Goal: Task Accomplishment & Management: Manage account settings

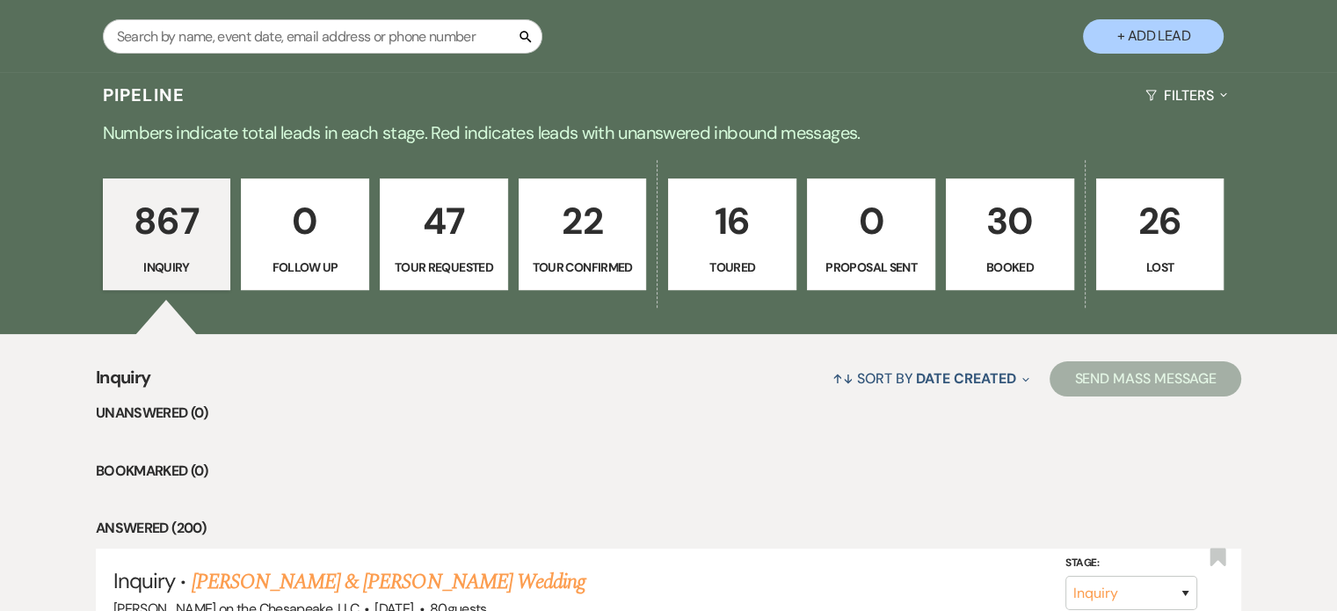
click at [1017, 263] on p "Booked" at bounding box center [1009, 267] width 105 height 19
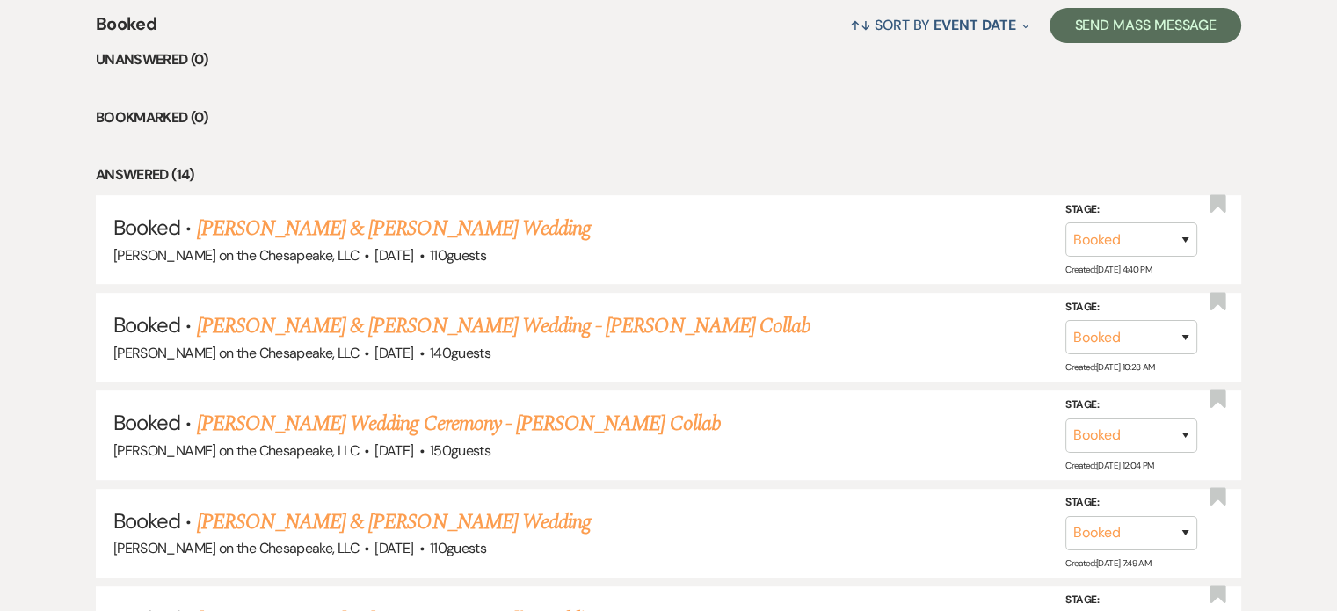
scroll to position [701, 0]
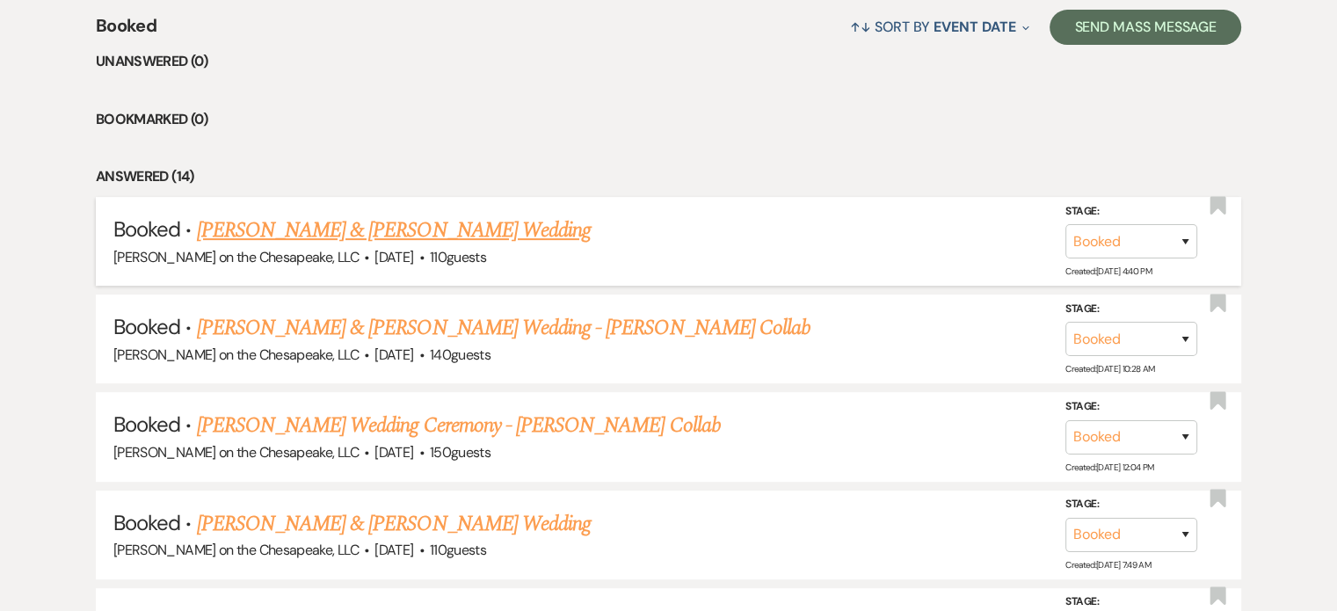
click at [459, 229] on link "[PERSON_NAME] & [PERSON_NAME] Wedding" at bounding box center [394, 230] width 394 height 32
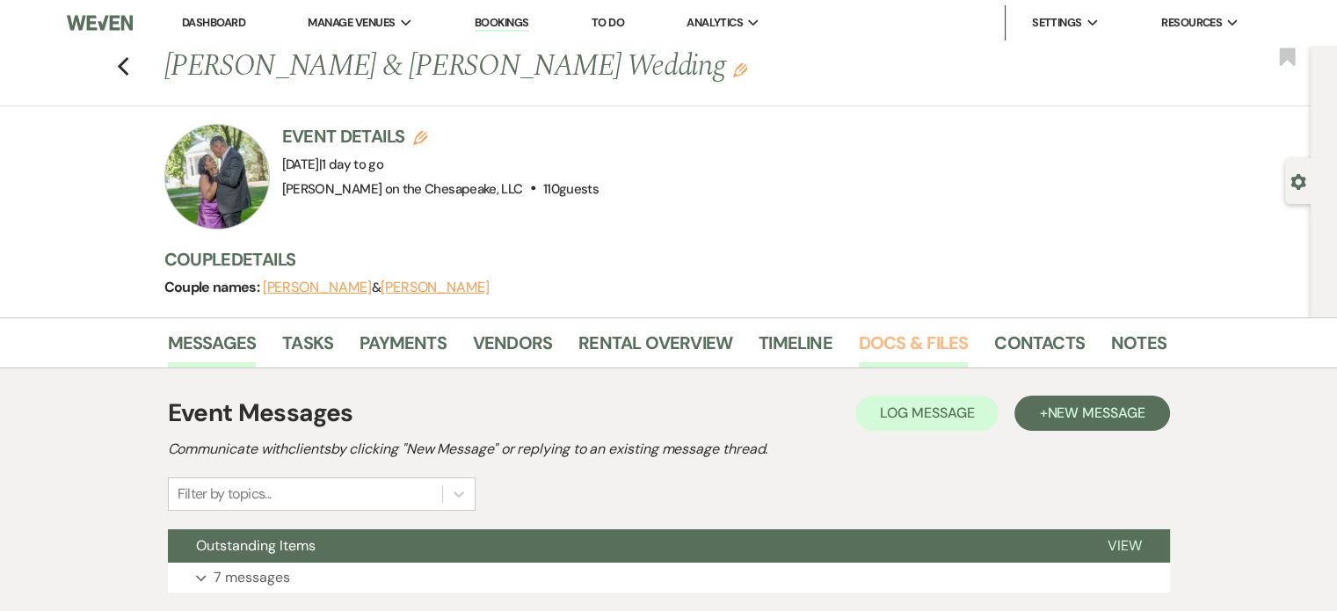
click at [900, 343] on link "Docs & Files" at bounding box center [913, 348] width 109 height 39
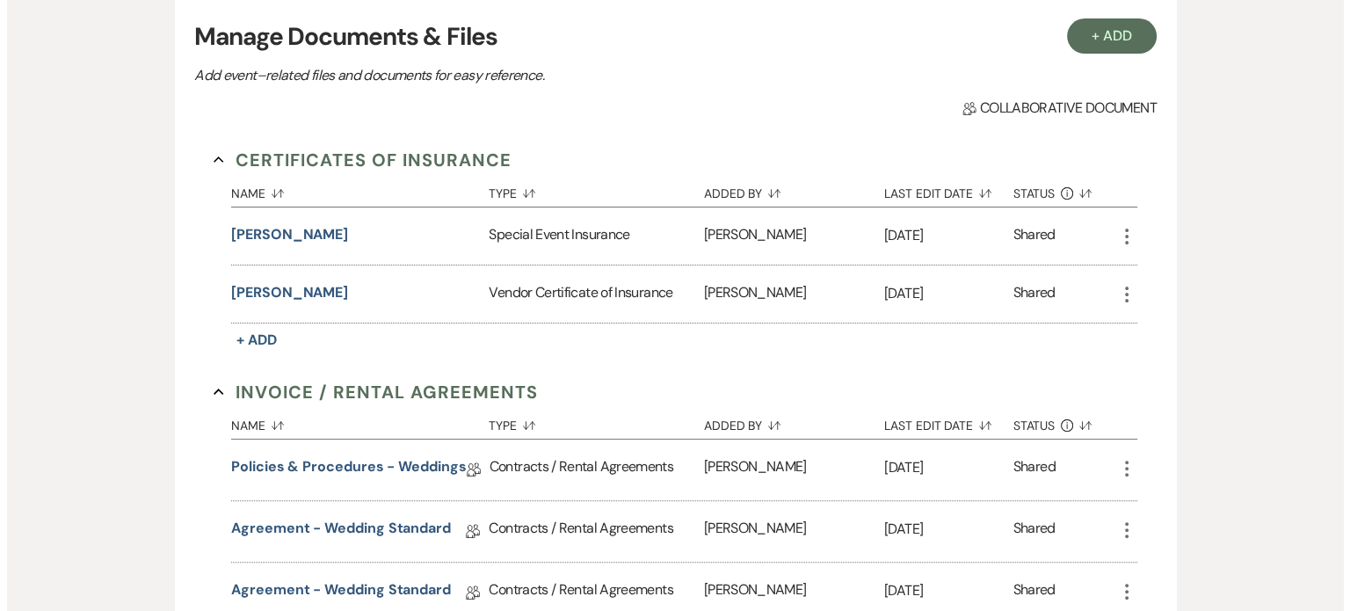
scroll to position [439, 0]
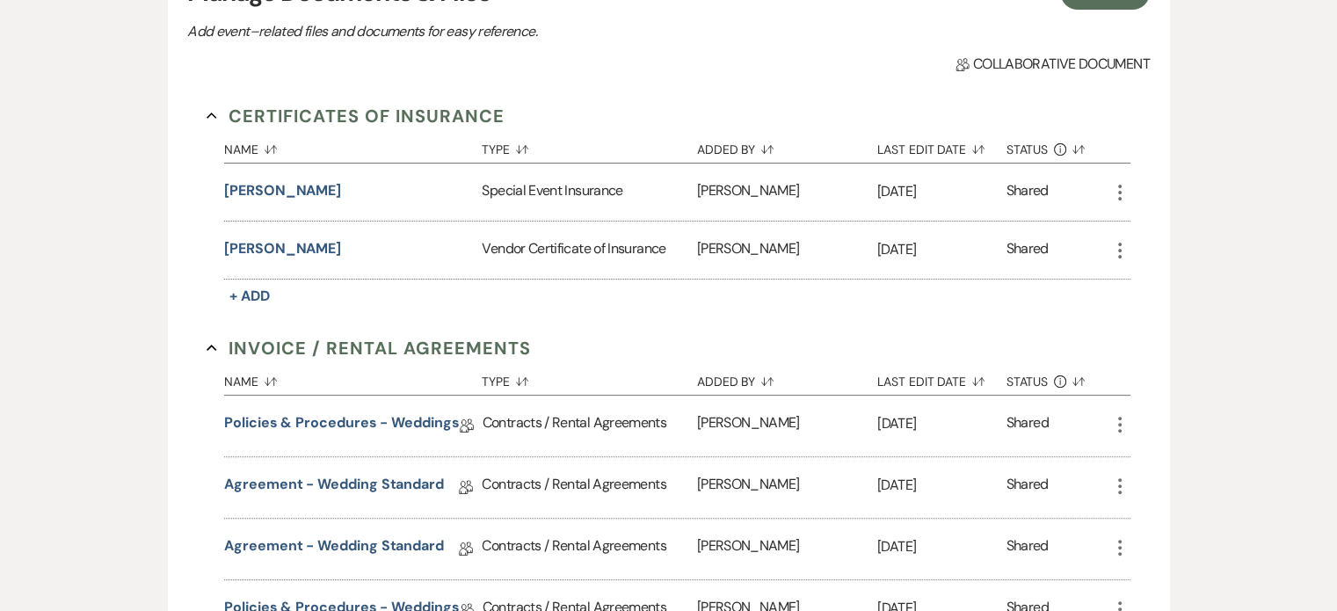
click at [582, 245] on div "Vendor Certificate of Insurance" at bounding box center [589, 249] width 214 height 57
click at [507, 252] on div "Vendor Certificate of Insurance" at bounding box center [589, 249] width 214 height 57
click at [314, 246] on button "[PERSON_NAME]" at bounding box center [282, 248] width 117 height 21
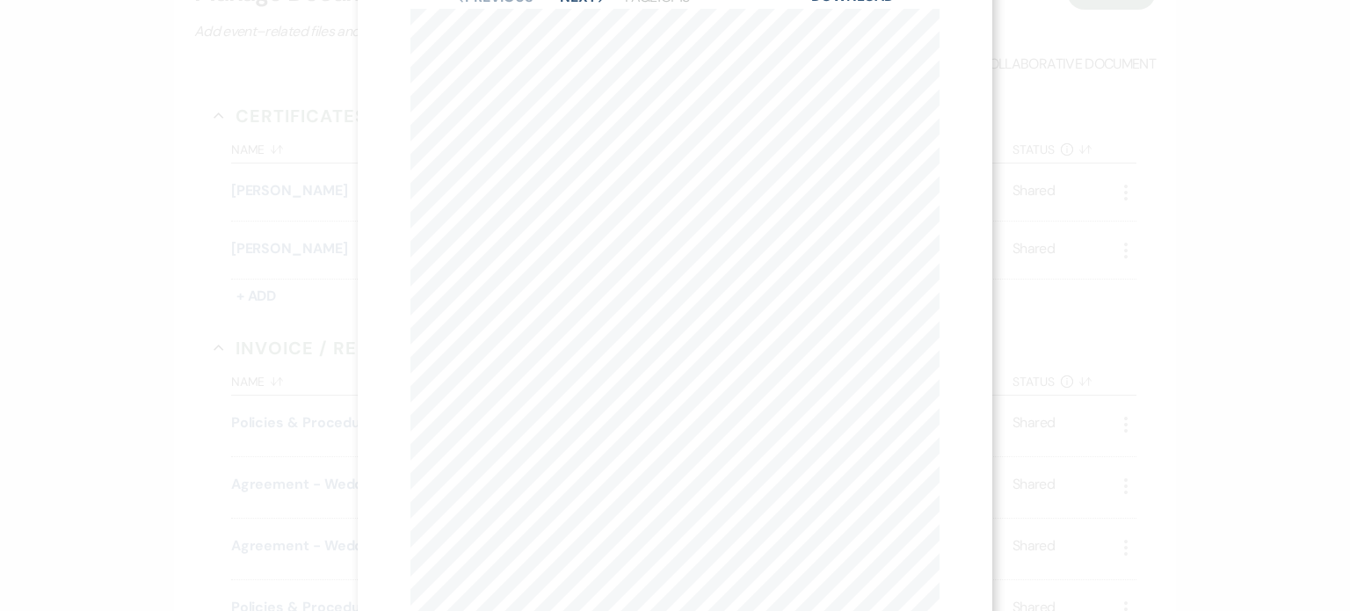
scroll to position [0, 0]
click at [564, 69] on button "Next Next" at bounding box center [583, 64] width 46 height 14
click at [566, 62] on button "Next Next" at bounding box center [583, 64] width 46 height 14
click at [566, 64] on button "Next Next" at bounding box center [583, 64] width 46 height 14
click at [566, 69] on button "Next Next" at bounding box center [582, 64] width 46 height 14
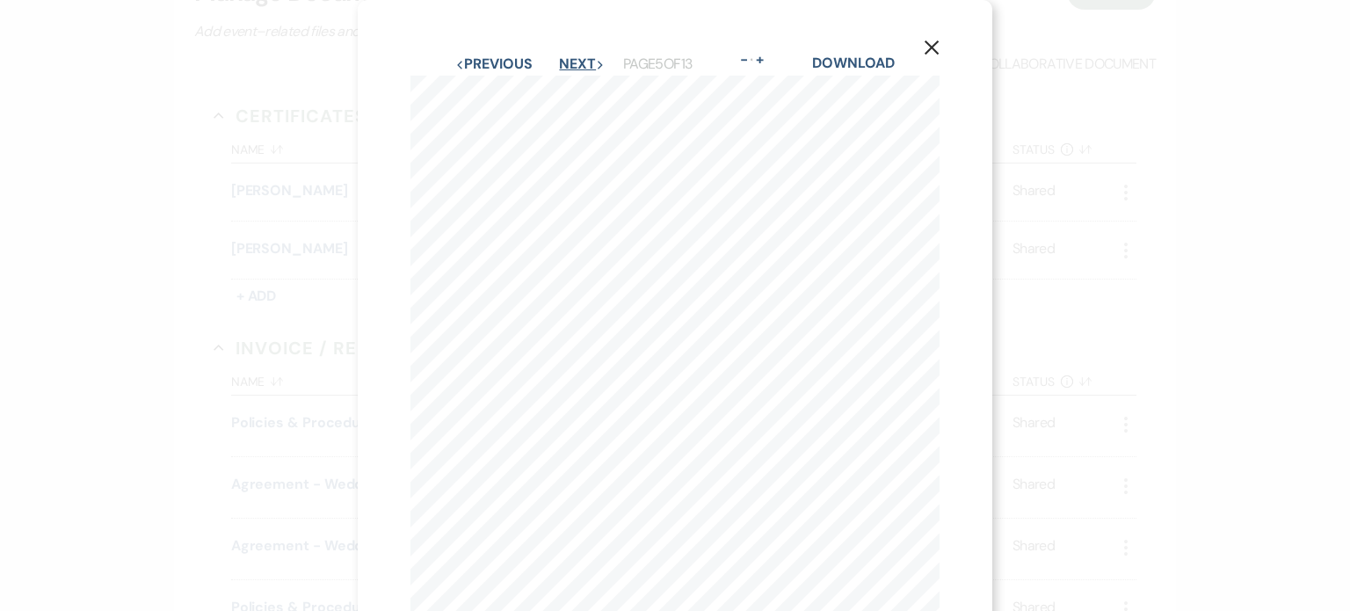
click at [563, 62] on button "Next Next" at bounding box center [582, 64] width 46 height 14
click at [563, 64] on button "Next Next" at bounding box center [582, 64] width 46 height 14
click at [560, 65] on button "Next Next" at bounding box center [583, 64] width 46 height 14
click at [559, 65] on button "Next Next" at bounding box center [582, 64] width 46 height 14
click at [560, 71] on button "Next Next" at bounding box center [582, 64] width 46 height 14
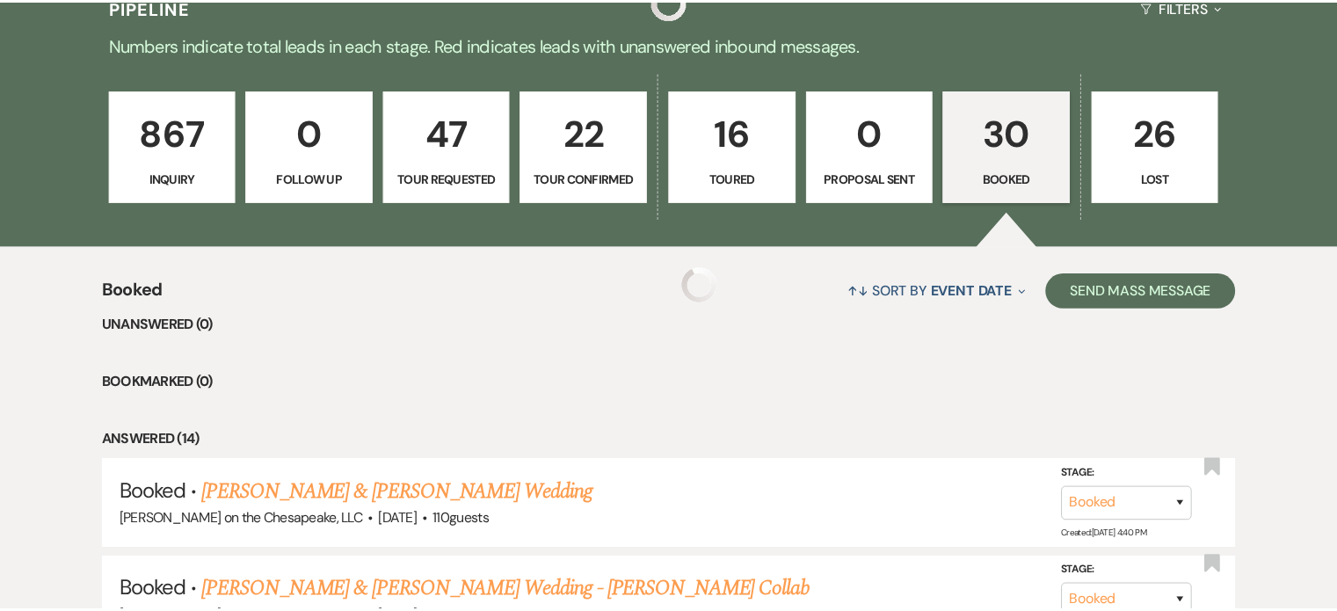
scroll to position [701, 0]
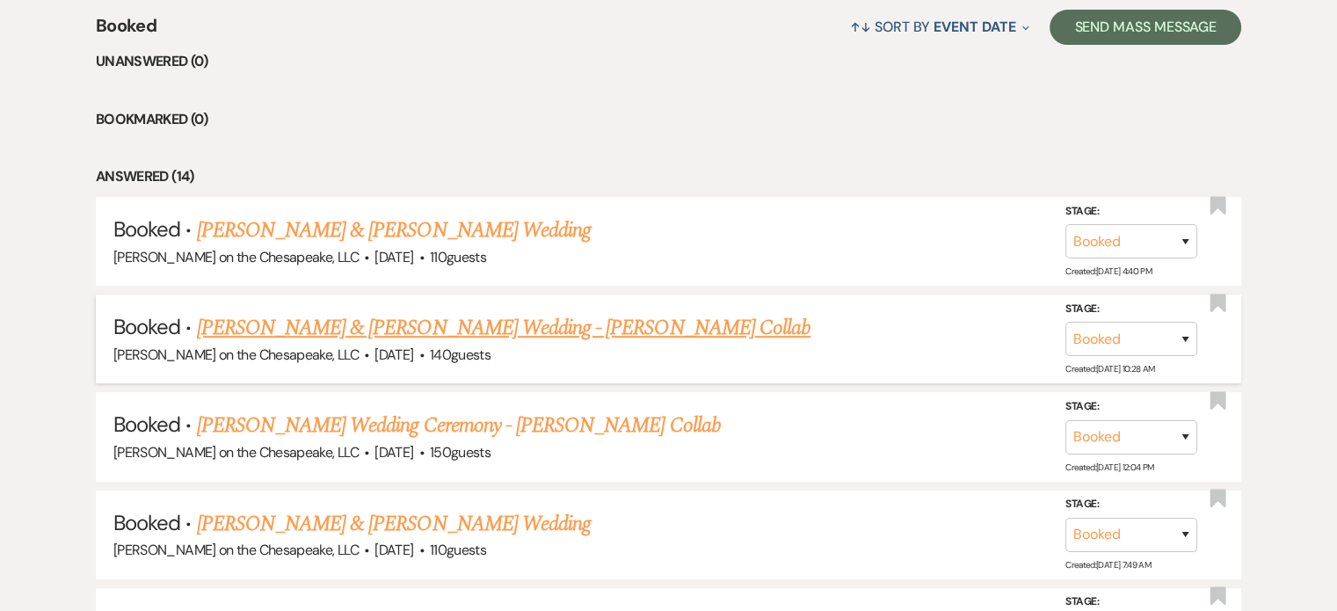
click at [423, 324] on link "[PERSON_NAME] & [PERSON_NAME] Wedding - [PERSON_NAME] Collab" at bounding box center [503, 328] width 613 height 32
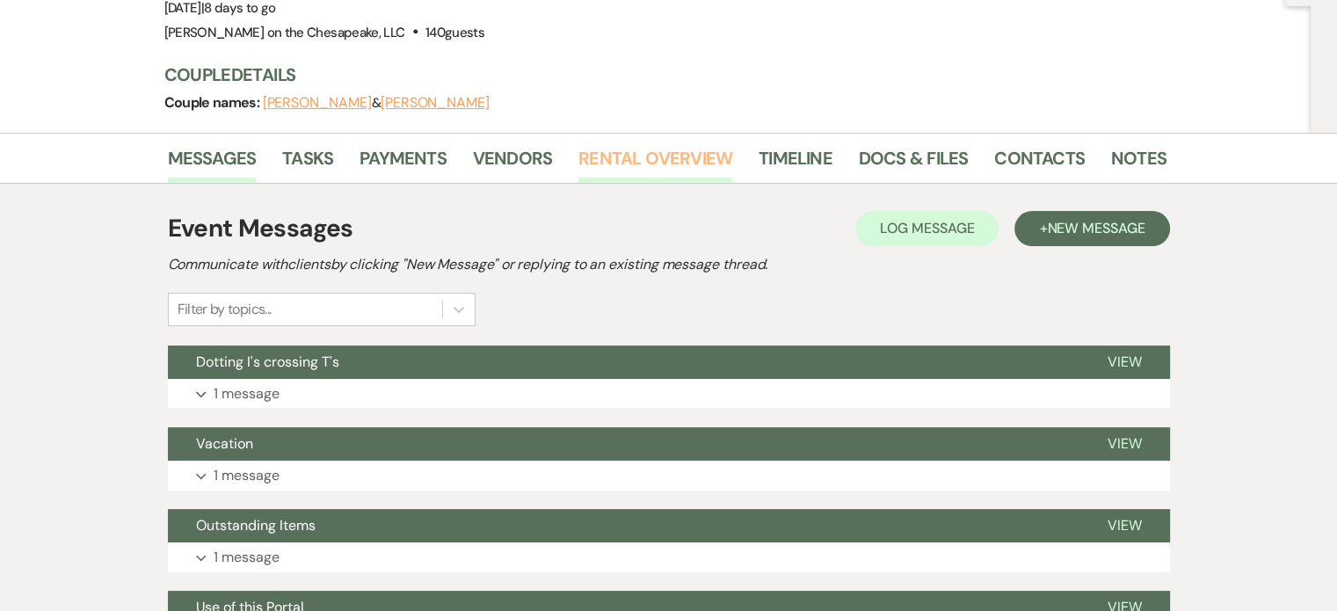
scroll to position [264, 0]
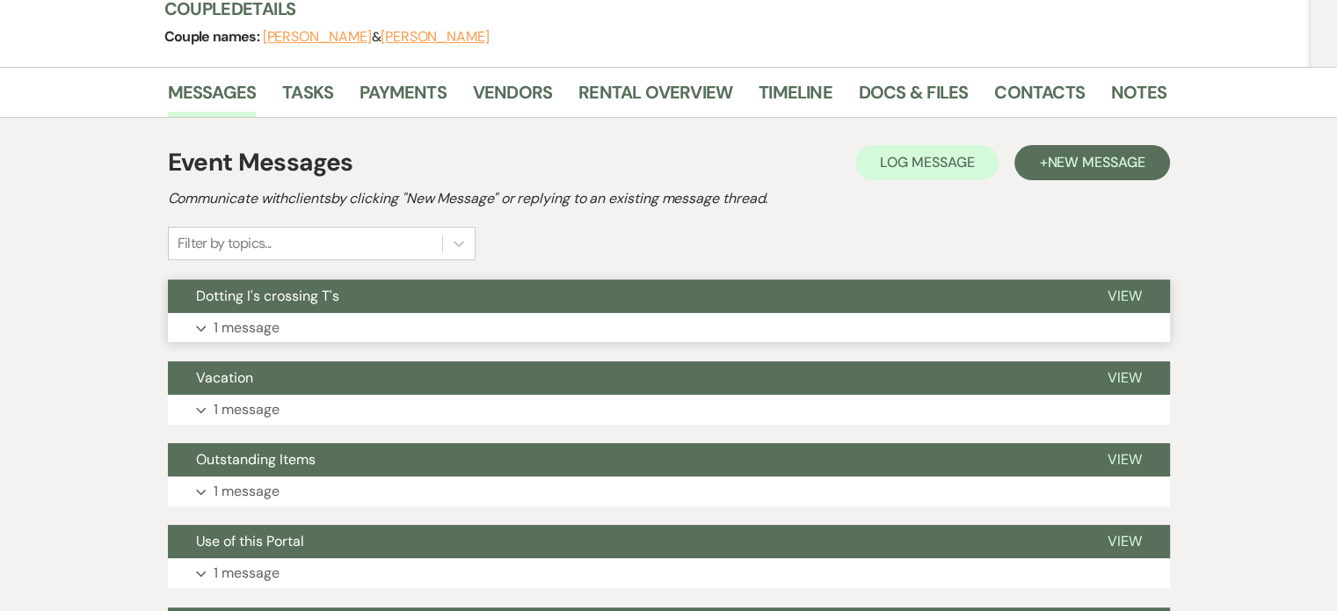
click at [1118, 295] on span "View" at bounding box center [1124, 296] width 34 height 18
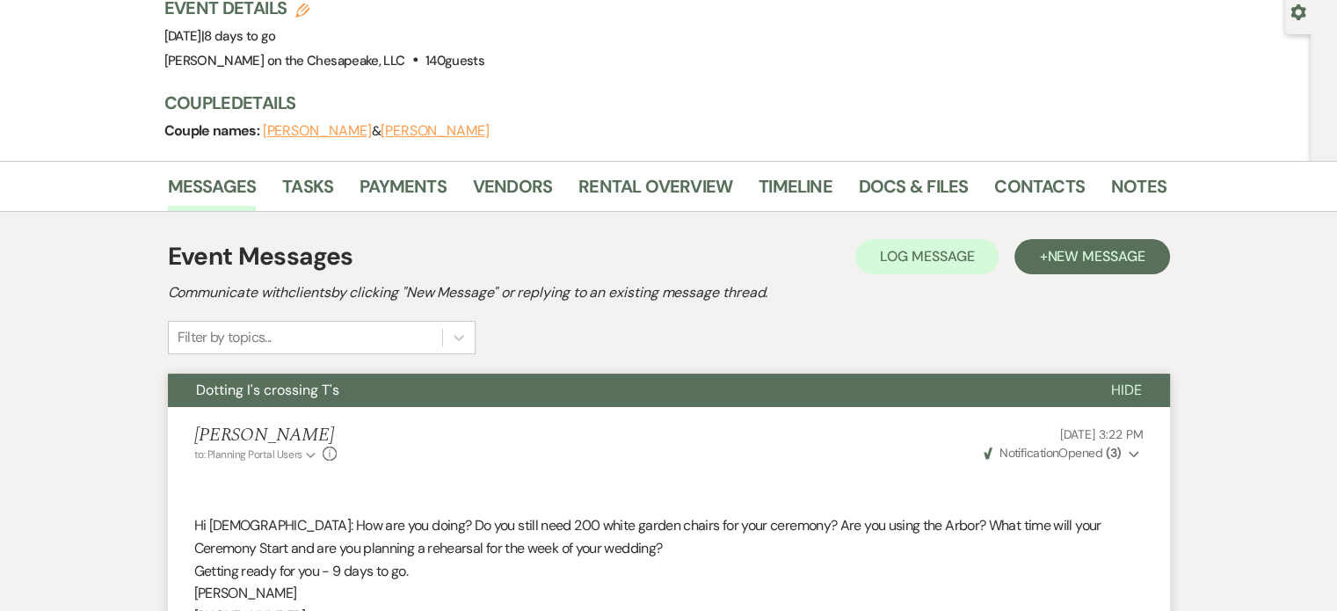
scroll to position [0, 0]
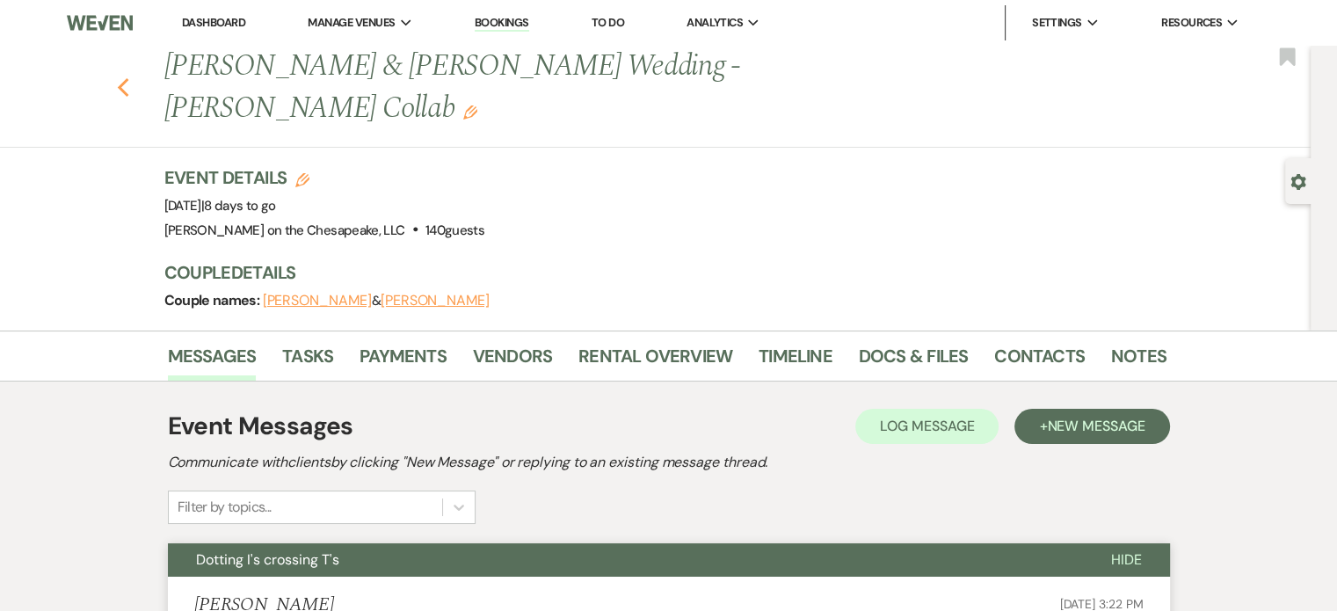
click at [127, 89] on use "button" at bounding box center [122, 87] width 11 height 19
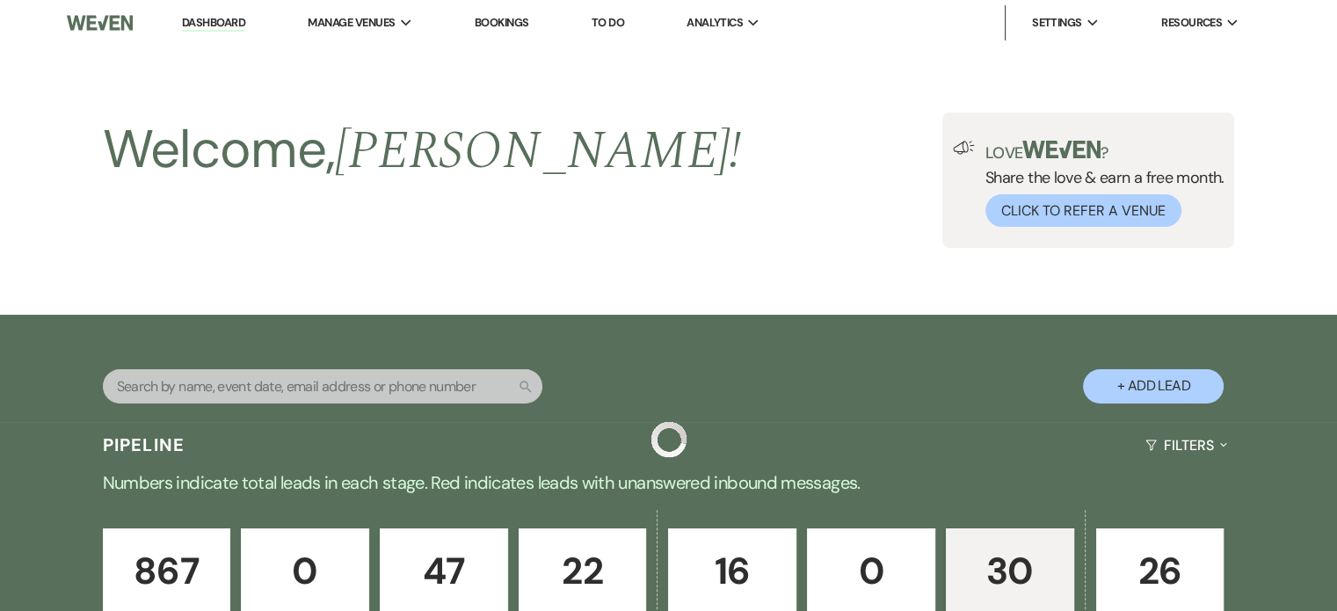
scroll to position [701, 0]
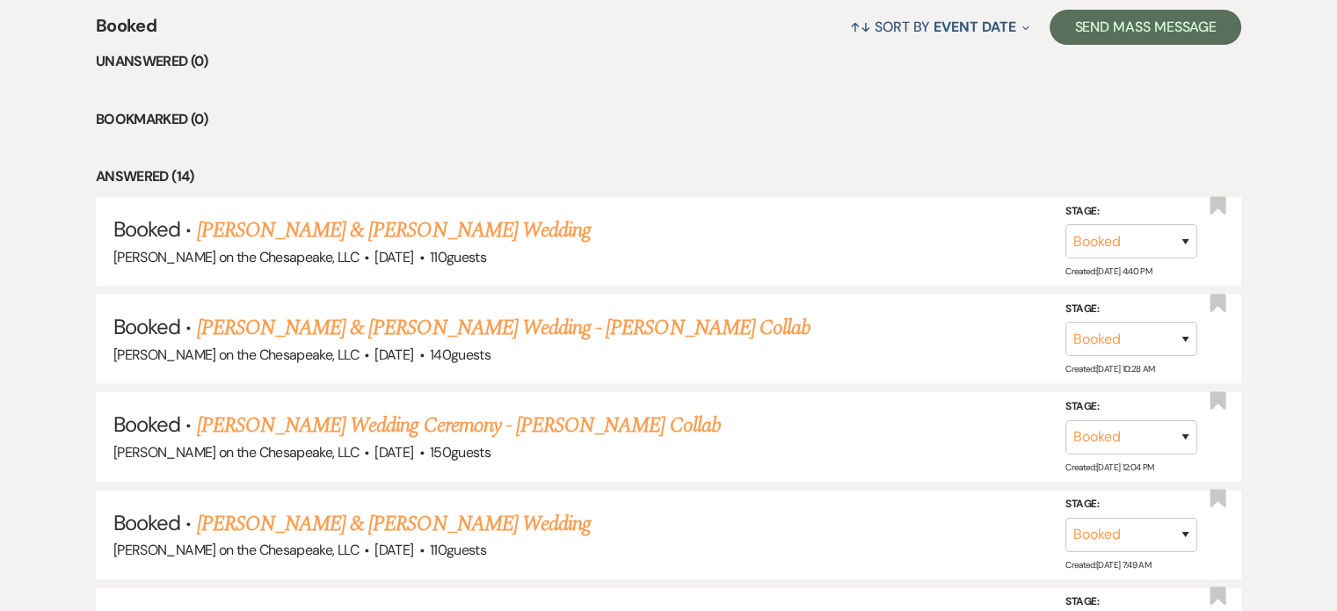
click at [562, 425] on link "[PERSON_NAME] Wedding Ceremony - [PERSON_NAME] Collab" at bounding box center [459, 426] width 524 height 32
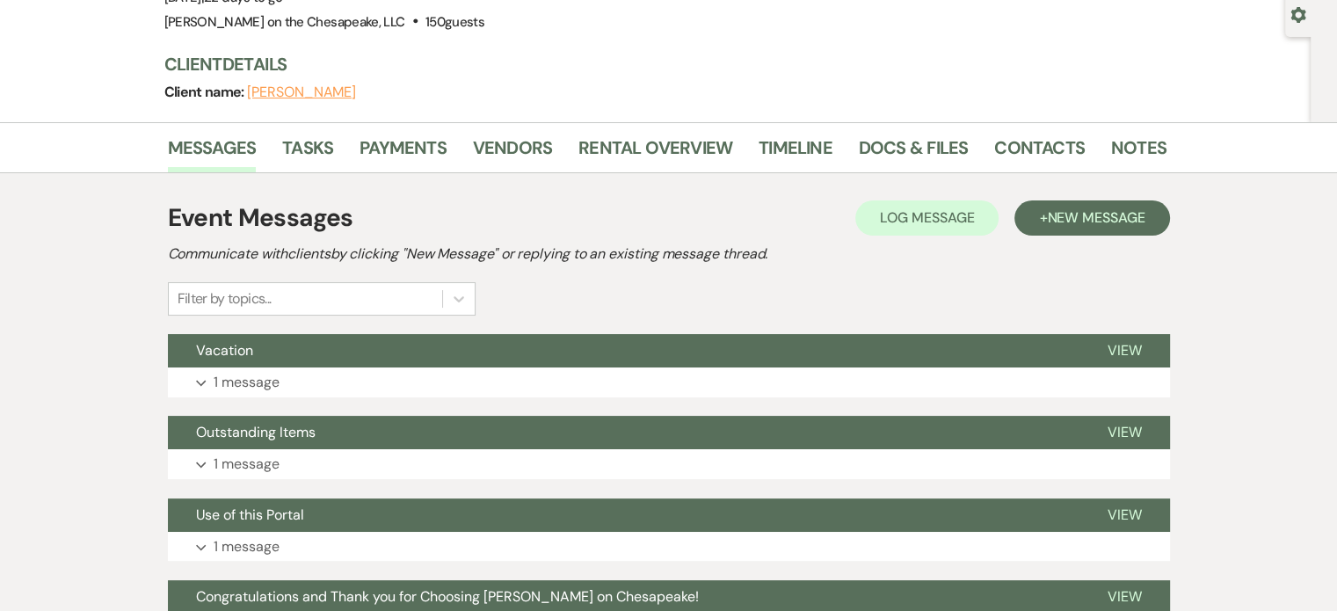
scroll to position [176, 0]
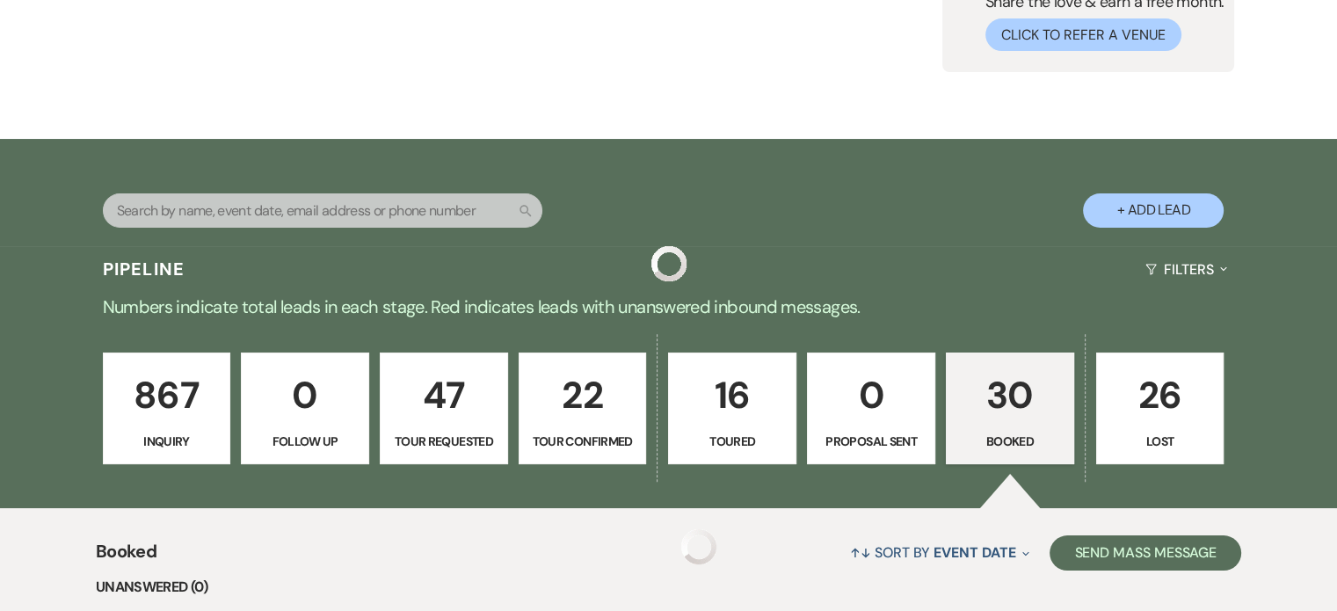
scroll to position [701, 0]
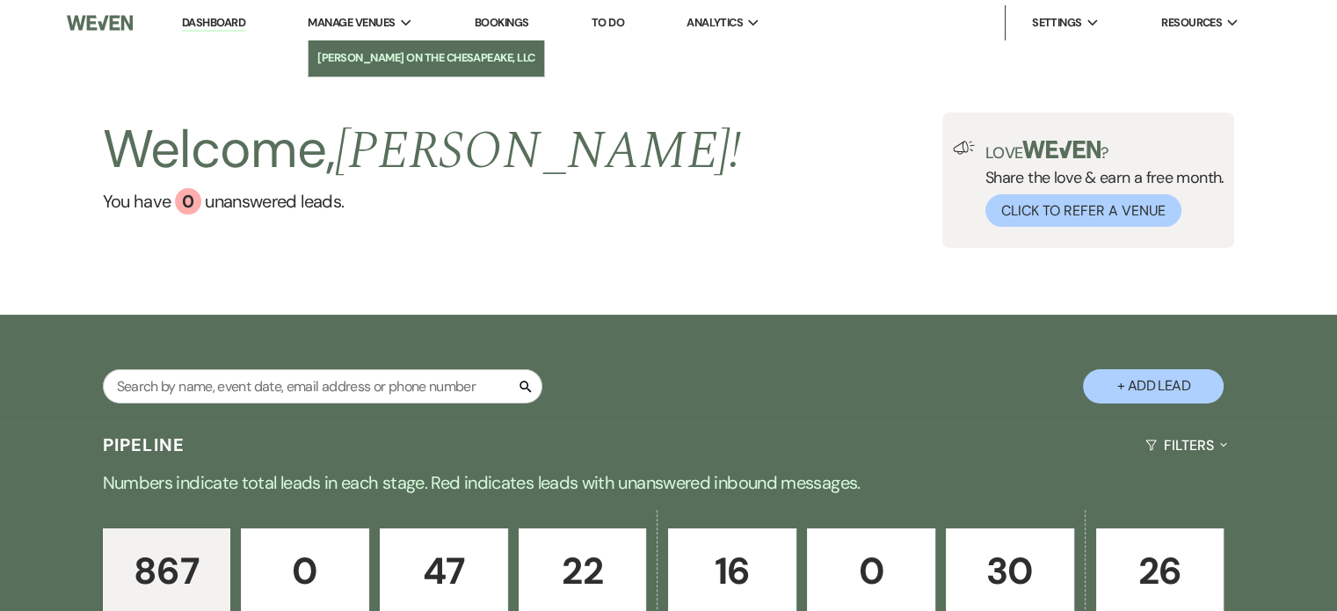
click at [403, 54] on li "[PERSON_NAME] on the Chesapeake, LLC" at bounding box center [426, 58] width 218 height 18
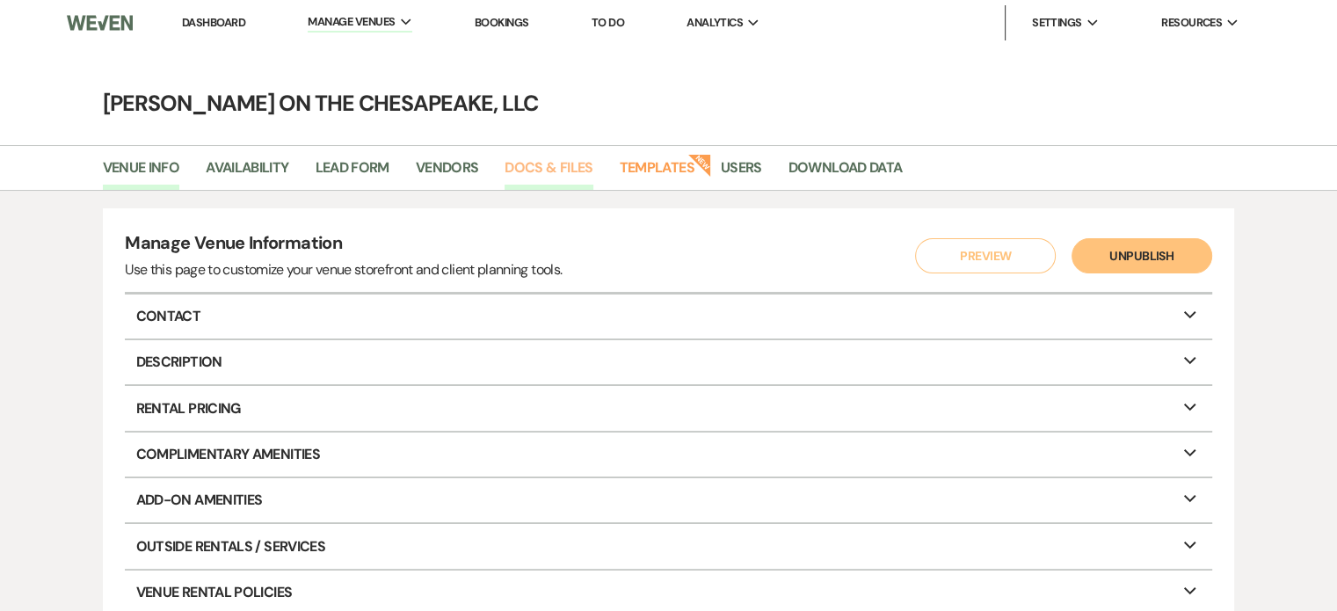
click at [541, 166] on link "Docs & Files" at bounding box center [548, 172] width 88 height 33
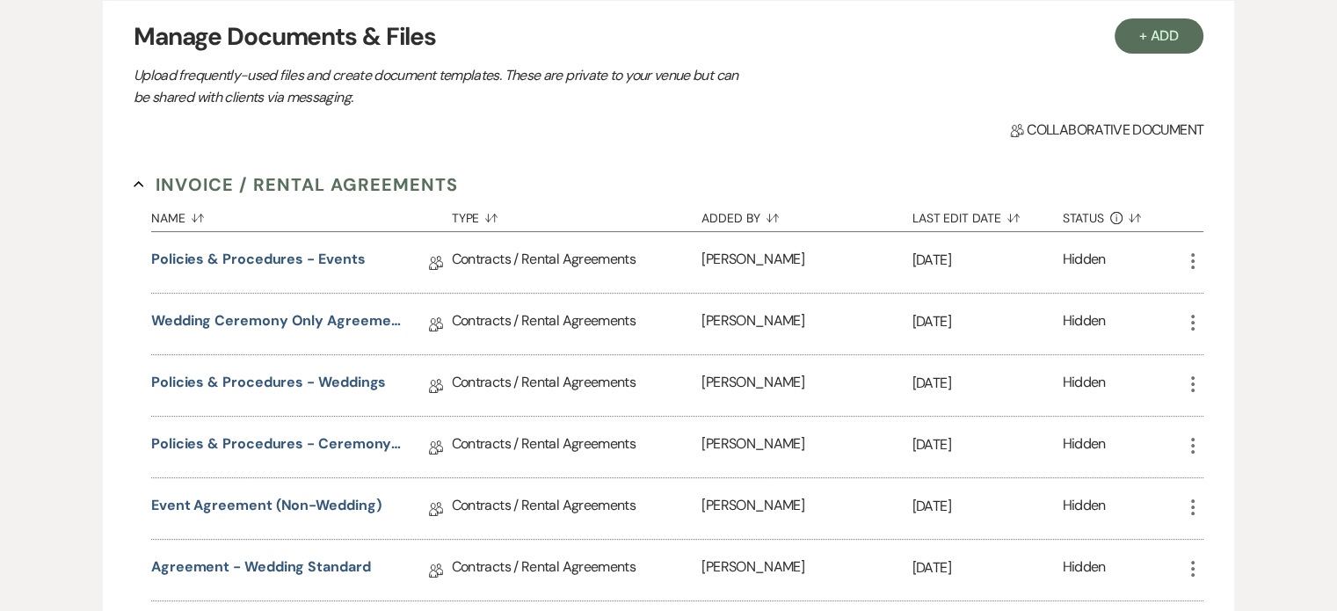
scroll to position [264, 0]
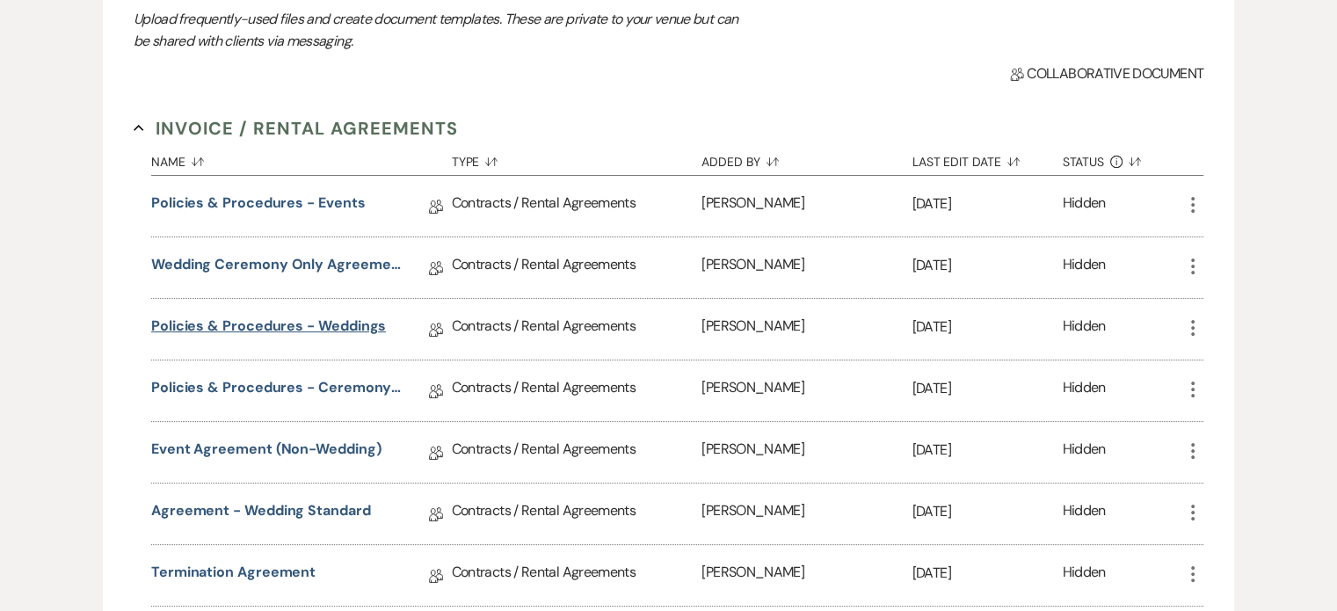
click at [344, 324] on link "Policies & Procedures - Weddings" at bounding box center [268, 329] width 235 height 27
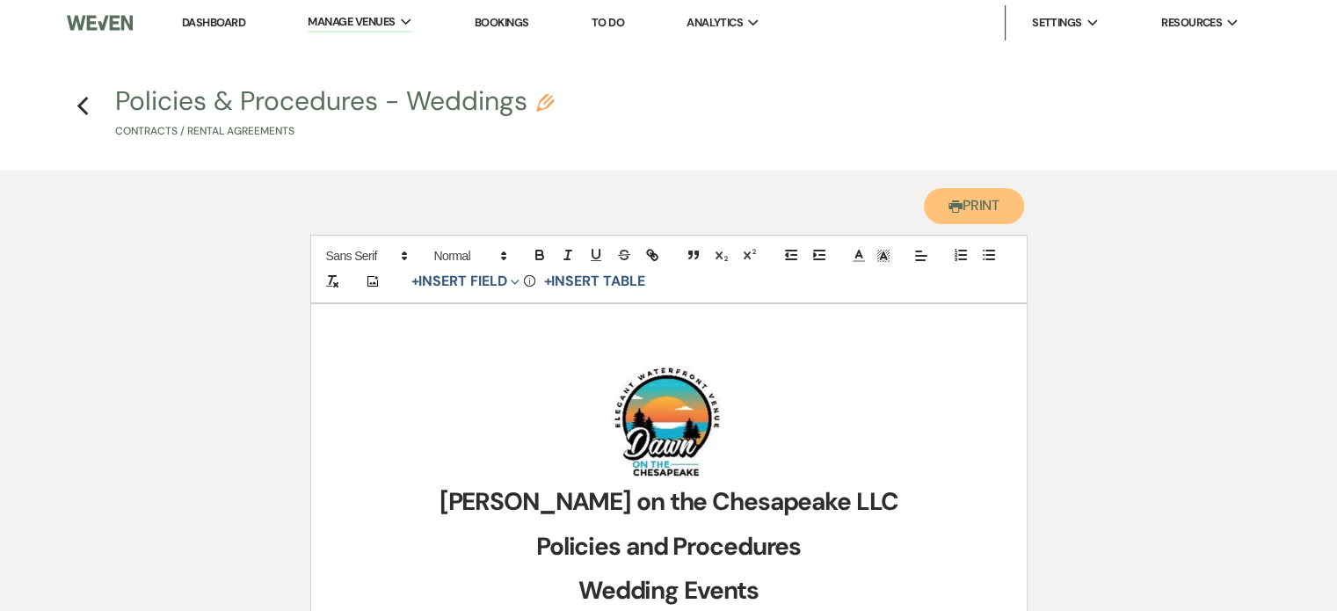
click at [977, 207] on button "Printer Print" at bounding box center [974, 206] width 101 height 36
click at [77, 104] on icon "Previous" at bounding box center [82, 106] width 13 height 21
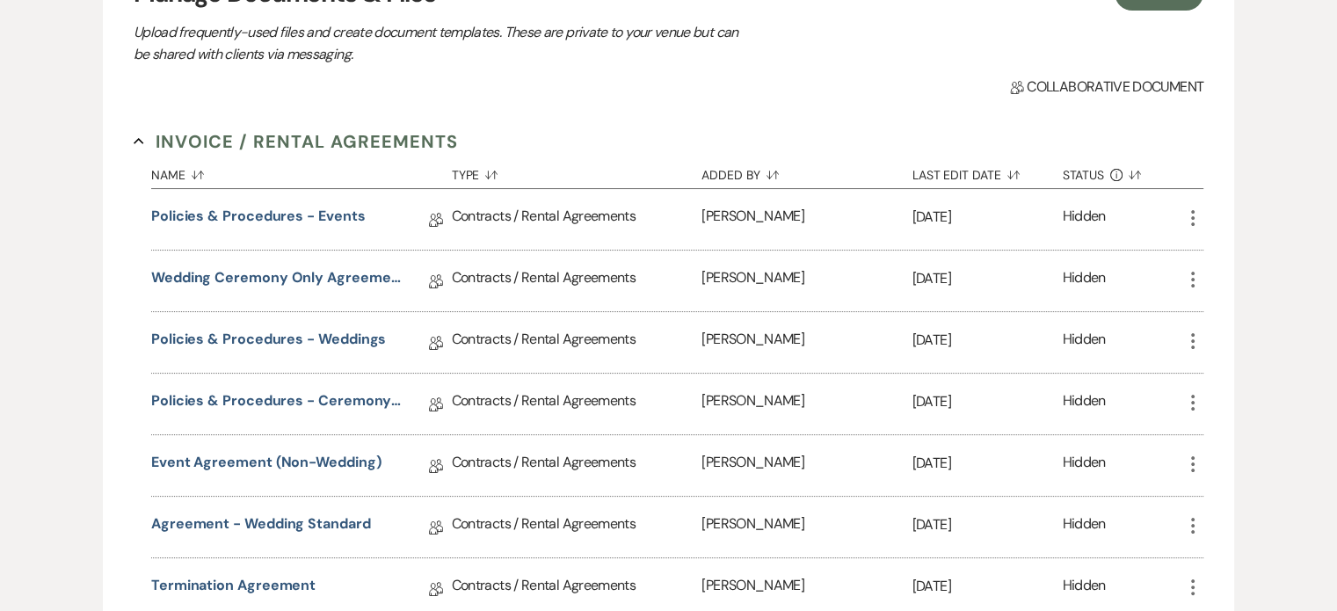
scroll to position [264, 0]
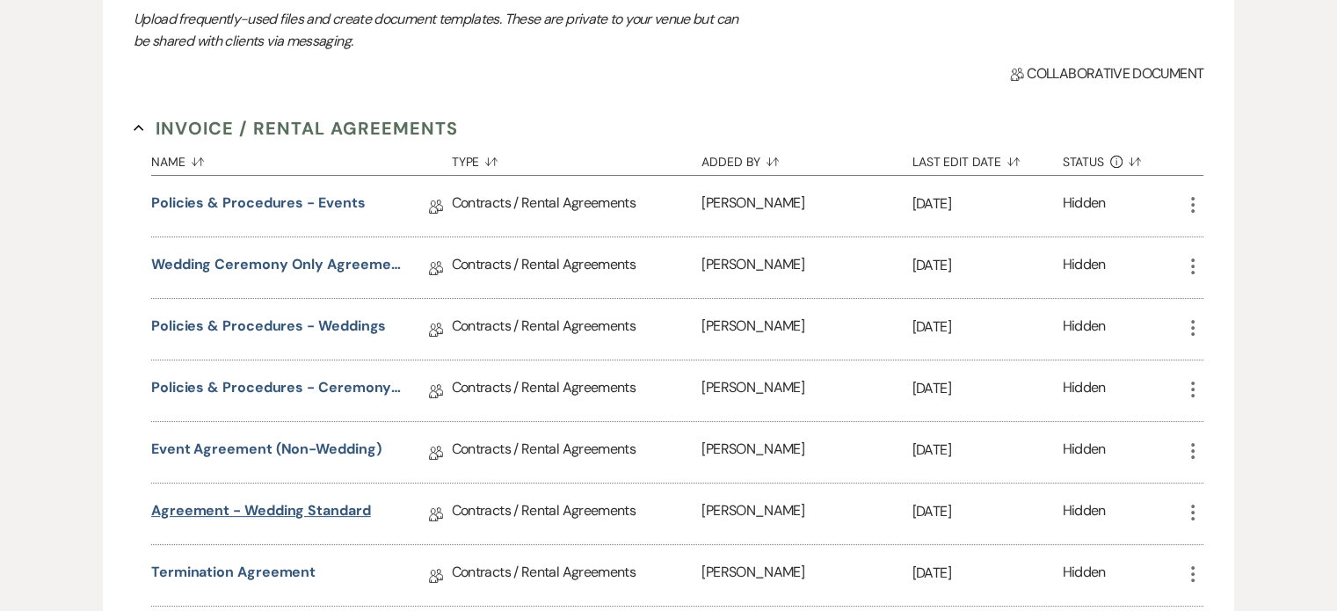
click at [312, 510] on link "Agreement - Wedding Standard" at bounding box center [261, 513] width 220 height 27
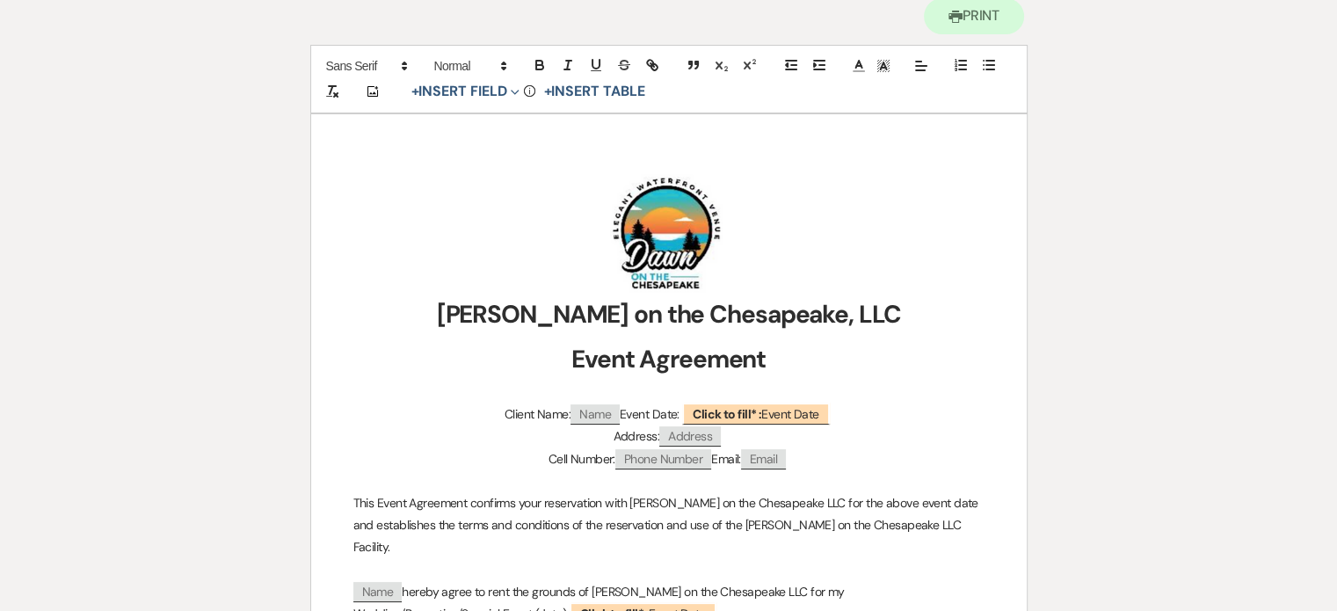
scroll to position [88, 0]
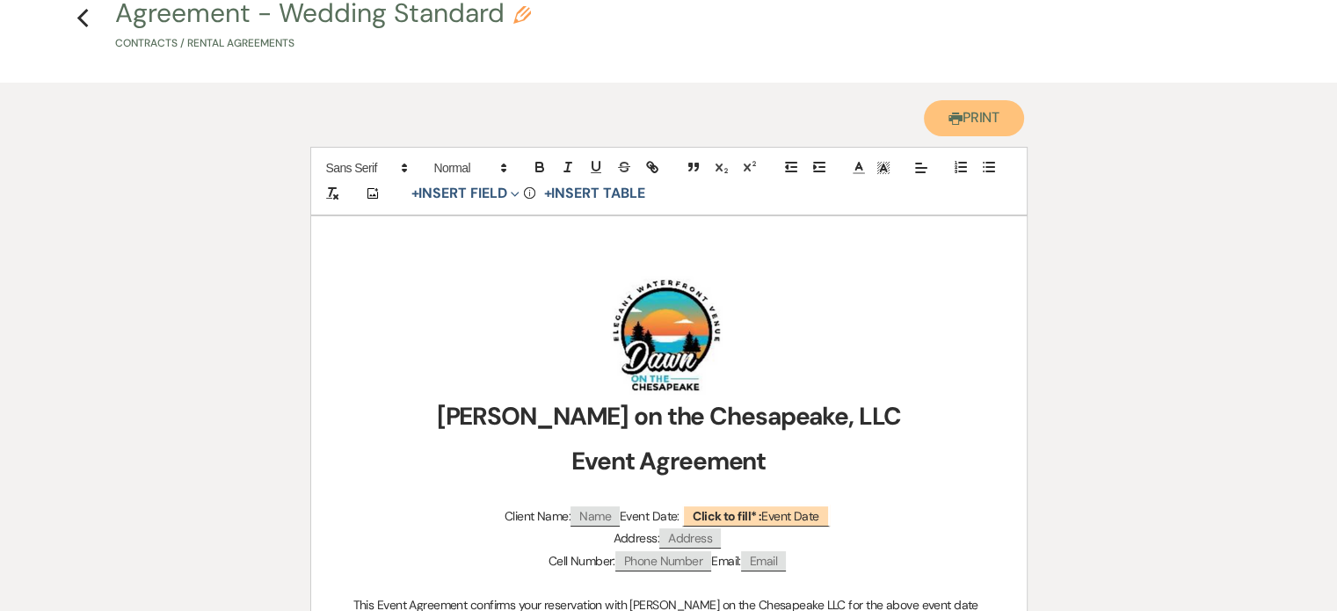
click at [979, 122] on button "Printer Print" at bounding box center [974, 118] width 101 height 36
